Goal: Information Seeking & Learning: Learn about a topic

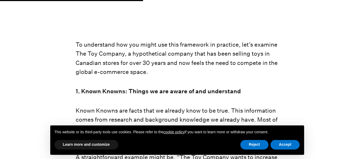
scroll to position [1217, 0]
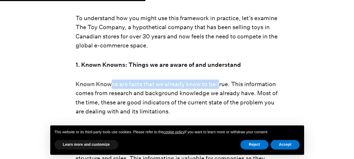
drag, startPoint x: 112, startPoint y: 79, endPoint x: 218, endPoint y: 80, distance: 105.6
click at [218, 80] on p "Known Knowns are facts that we already know to be true. This information comes …" at bounding box center [177, 97] width 203 height 37
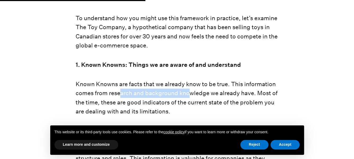
drag, startPoint x: 119, startPoint y: 89, endPoint x: 190, endPoint y: 88, distance: 71.2
click at [190, 88] on p "Known Knowns are facts that we already know to be true. This information comes …" at bounding box center [177, 97] width 203 height 37
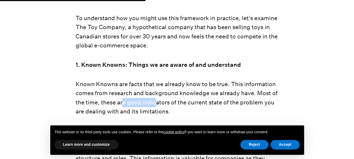
drag, startPoint x: 124, startPoint y: 99, endPoint x: 161, endPoint y: 97, distance: 37.1
click at [157, 97] on p "Known Knowns are facts that we already know to be true. This information comes …" at bounding box center [177, 97] width 203 height 37
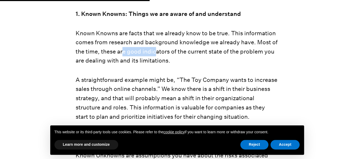
scroll to position [1270, 0]
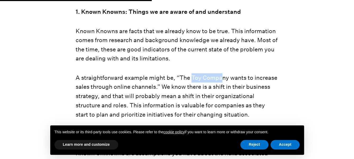
drag, startPoint x: 193, startPoint y: 75, endPoint x: 221, endPoint y: 74, distance: 28.6
click at [221, 74] on p "A straightforward example might be, “The Toy Company wants to increase sales th…" at bounding box center [177, 96] width 203 height 46
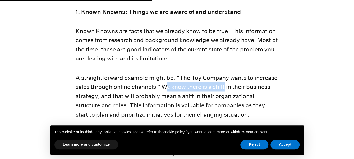
drag, startPoint x: 166, startPoint y: 81, endPoint x: 226, endPoint y: 81, distance: 59.3
click at [226, 81] on p "A straightforward example might be, “The Toy Company wants to increase sales th…" at bounding box center [177, 96] width 203 height 46
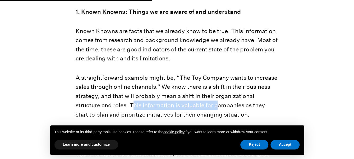
drag, startPoint x: 132, startPoint y: 99, endPoint x: 219, endPoint y: 99, distance: 87.1
click at [219, 99] on p "A straightforward example might be, “The Toy Company wants to increase sales th…" at bounding box center [177, 96] width 203 height 46
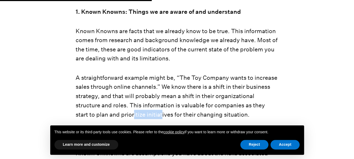
drag, startPoint x: 134, startPoint y: 109, endPoint x: 162, endPoint y: 111, distance: 28.1
click at [161, 111] on p "A straightforward example might be, “The Toy Company wants to increase sales th…" at bounding box center [177, 96] width 203 height 46
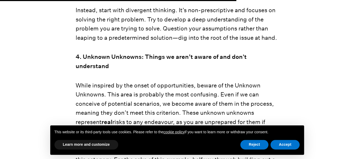
scroll to position [2011, 0]
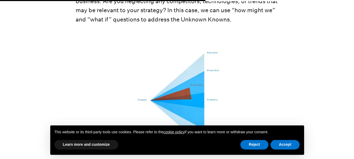
click at [172, 111] on img at bounding box center [177, 102] width 203 height 136
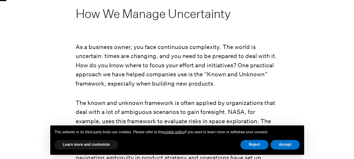
scroll to position [79, 0]
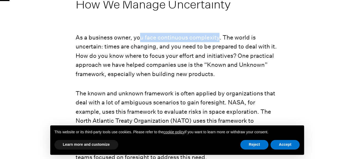
drag, startPoint x: 139, startPoint y: 37, endPoint x: 219, endPoint y: 38, distance: 80.2
click at [219, 38] on p "As a business owner, you face continuous complexity. The world is uncertain: ti…" at bounding box center [177, 56] width 203 height 46
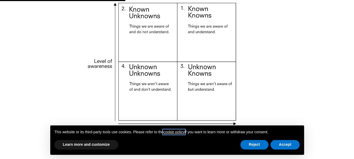
scroll to position [1032, 0]
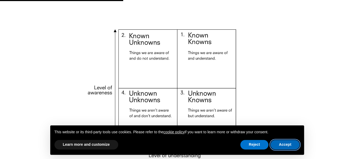
click at [287, 145] on button "Accept" at bounding box center [285, 145] width 29 height 10
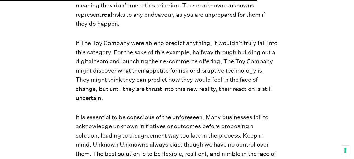
scroll to position [2223, 0]
